Goal: Task Accomplishment & Management: Use online tool/utility

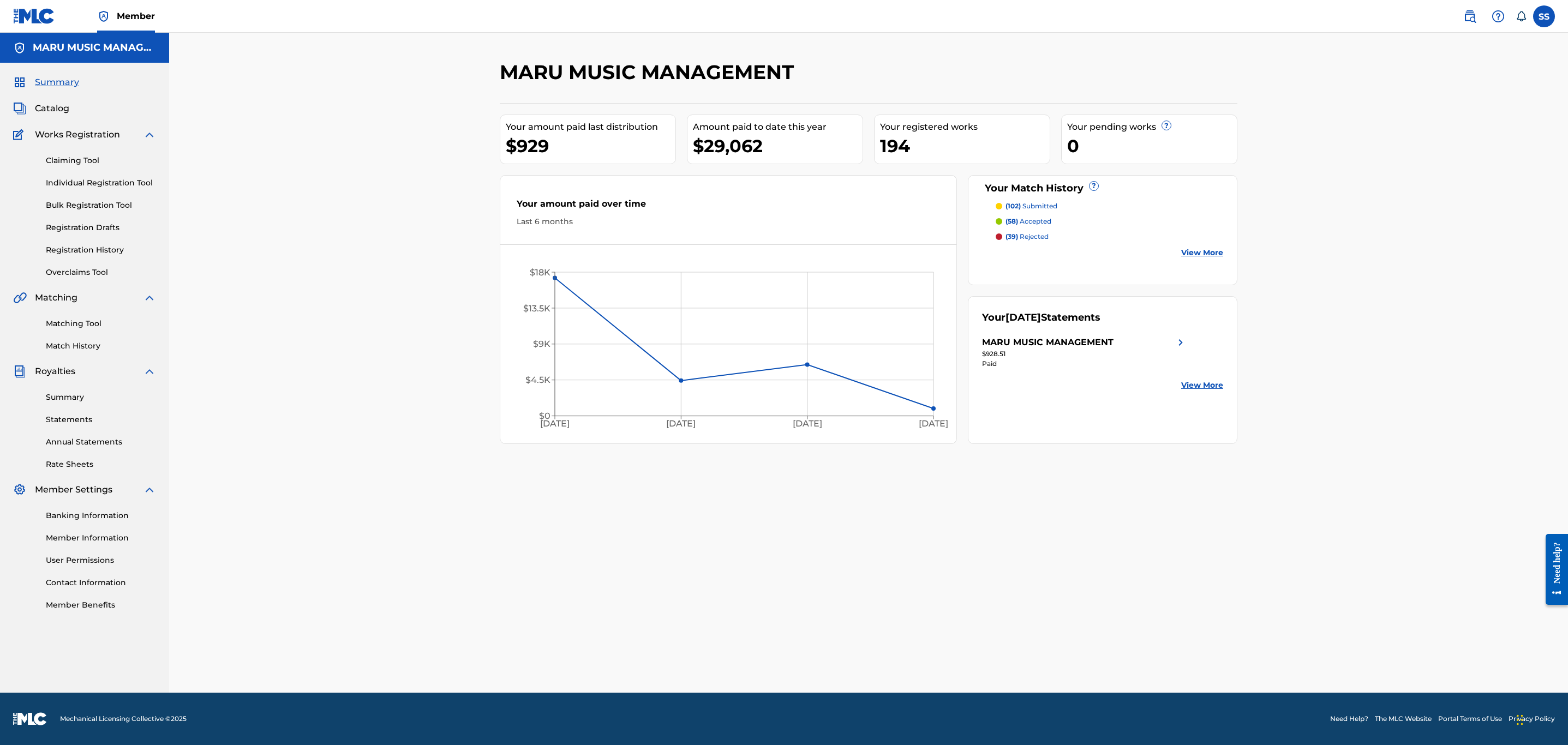
click at [96, 324] on link "Matching Tool" at bounding box center [101, 323] width 110 height 11
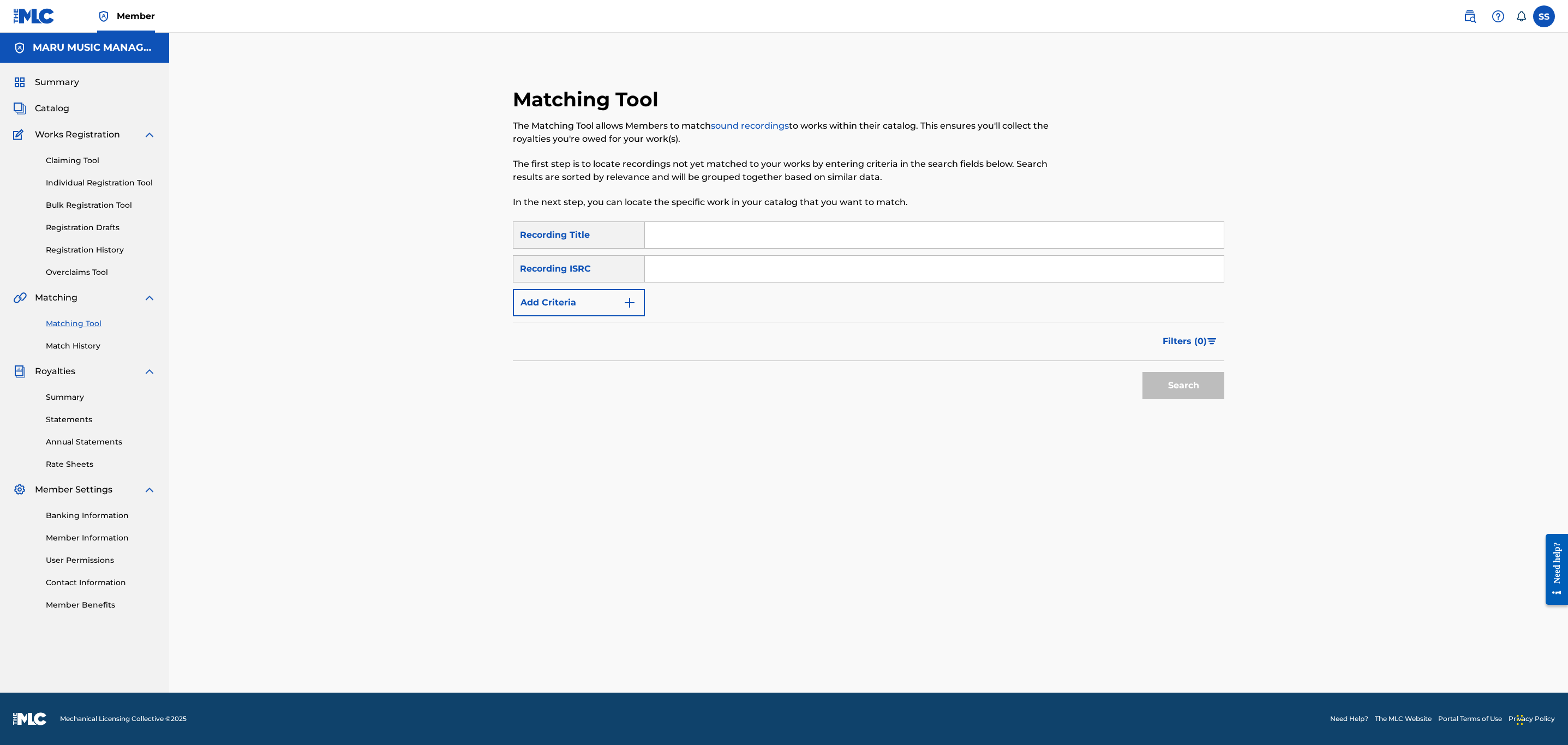
click at [573, 315] on button "Add Criteria" at bounding box center [578, 302] width 132 height 28
click at [582, 306] on div "Writer" at bounding box center [569, 302] width 98 height 13
click at [572, 332] on div "Recording Artist" at bounding box center [578, 330] width 131 height 28
click at [694, 310] on input "Search Form" at bounding box center [924, 302] width 559 height 26
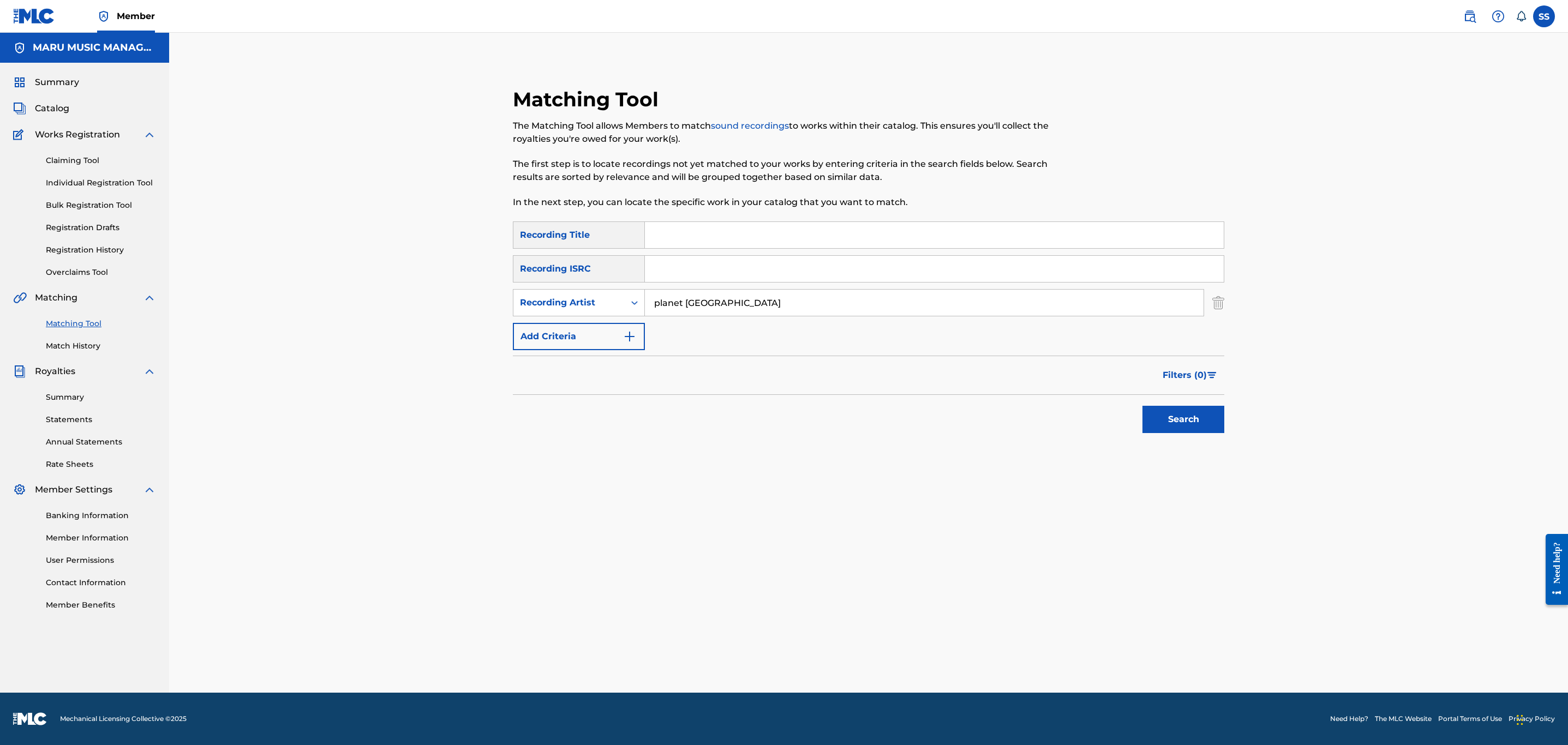
type input "planet [GEOGRAPHIC_DATA]"
click at [1142, 405] on button "Search" at bounding box center [1183, 419] width 82 height 28
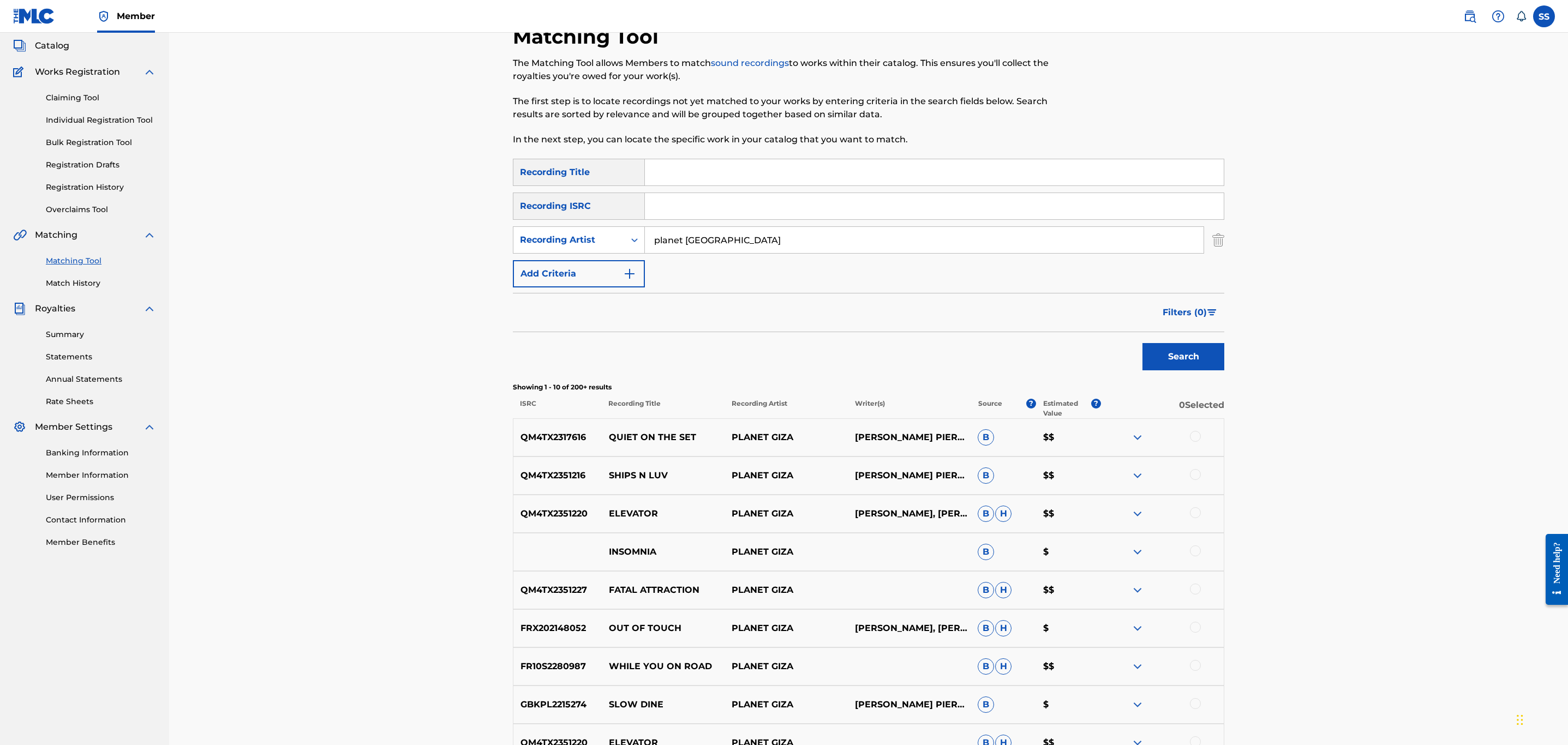
scroll to position [164, 0]
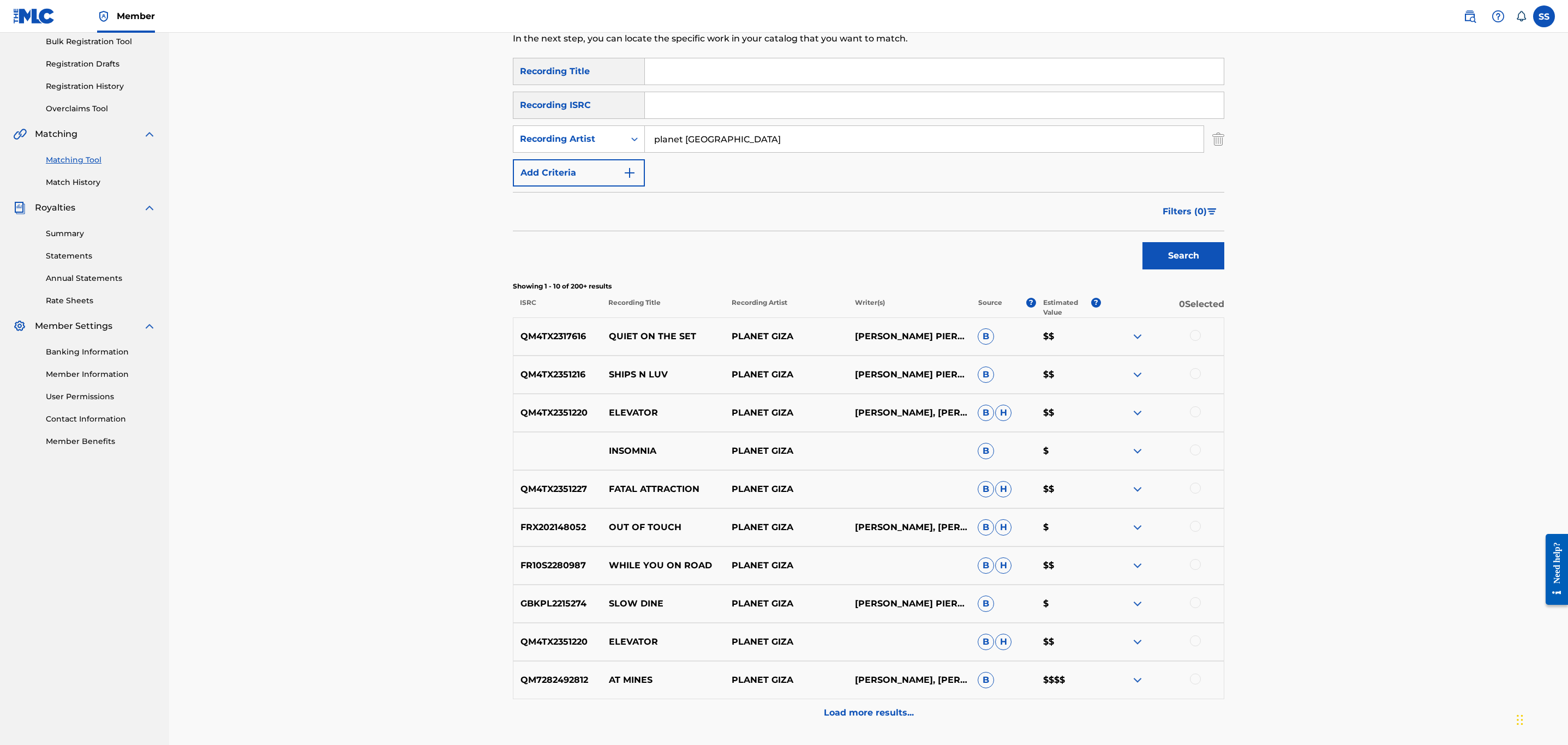
click at [1217, 222] on button "Filters ( 0 )" at bounding box center [1190, 212] width 68 height 28
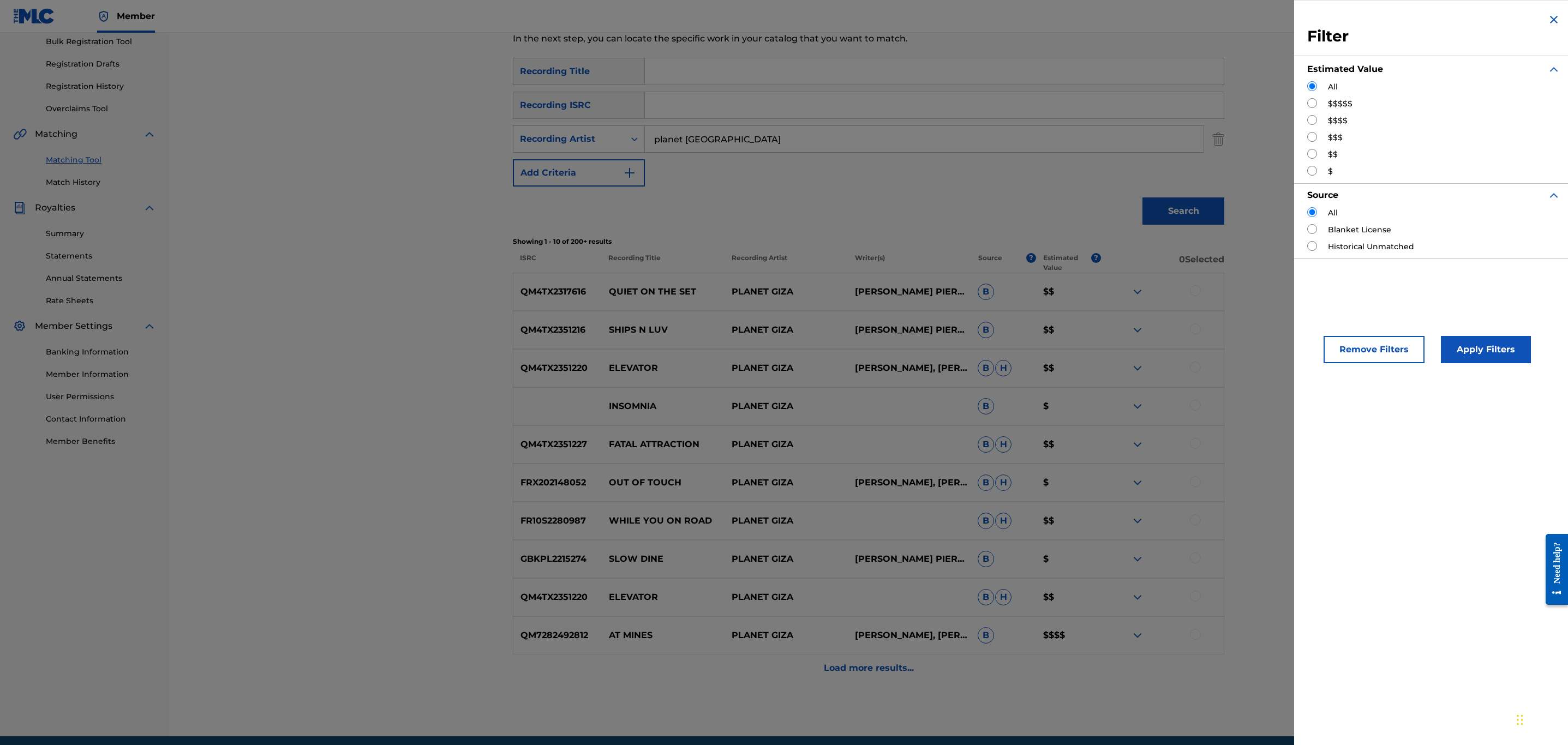
click at [1321, 109] on div "$$$$$" at bounding box center [1434, 104] width 253 height 11
click at [1314, 103] on div "$$$$$" at bounding box center [1434, 104] width 253 height 11
click at [1311, 106] on input "Search Form" at bounding box center [1312, 103] width 10 height 10
radio input "true"
click at [1484, 344] on button "Apply Filters" at bounding box center [1485, 349] width 90 height 28
